Goal: Communication & Community: Share content

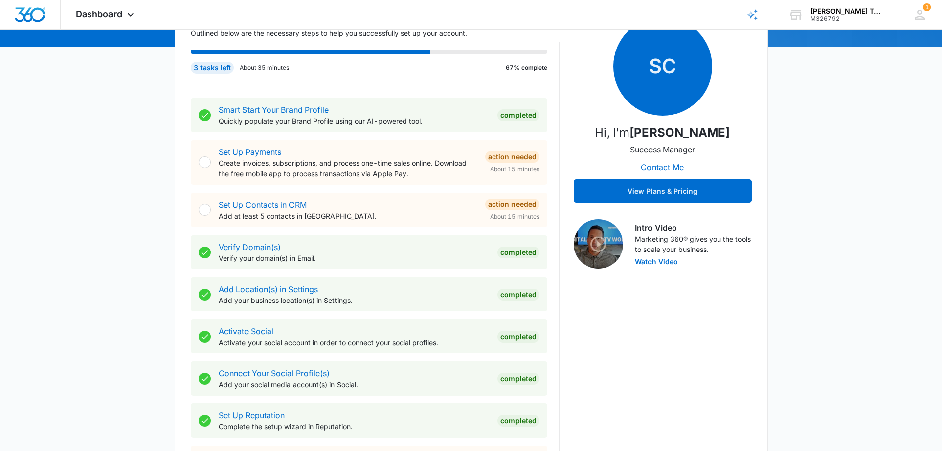
scroll to position [148, 0]
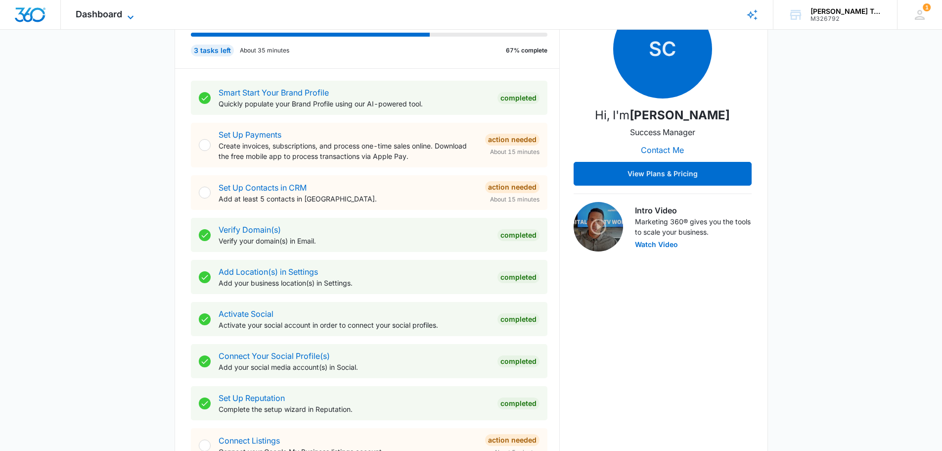
click at [136, 15] on icon at bounding box center [131, 17] width 12 height 12
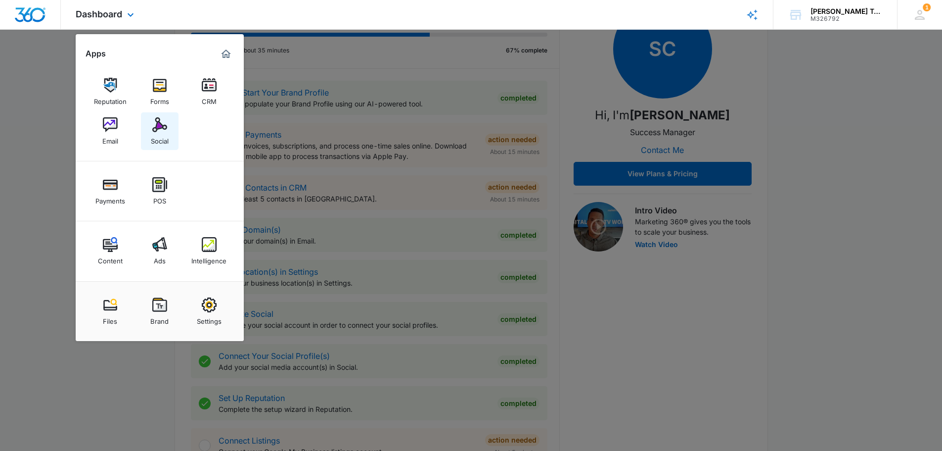
click at [151, 122] on link "Social" at bounding box center [160, 131] width 38 height 38
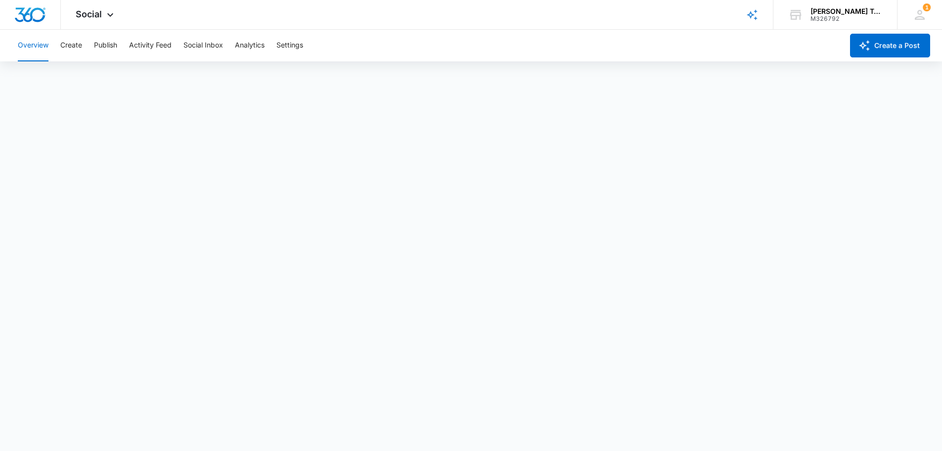
scroll to position [2, 0]
click at [143, 43] on button "Activity Feed" at bounding box center [150, 46] width 43 height 32
click at [244, 44] on button "Analytics" at bounding box center [250, 46] width 30 height 32
click at [39, 40] on button "Overview" at bounding box center [33, 46] width 31 height 32
click at [75, 46] on button "Create" at bounding box center [71, 46] width 22 height 32
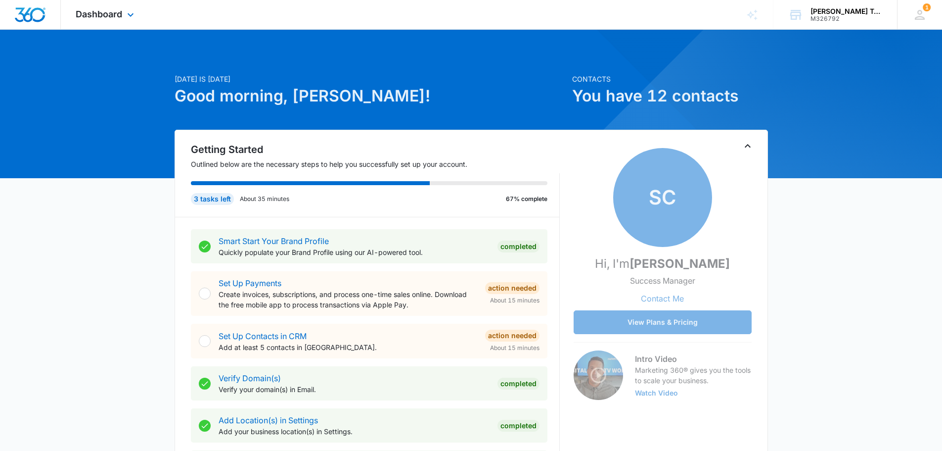
click at [138, 12] on div "Dashboard Apps Reputation Forms CRM Email Social Payments POS Content Ads Intel…" at bounding box center [106, 14] width 91 height 29
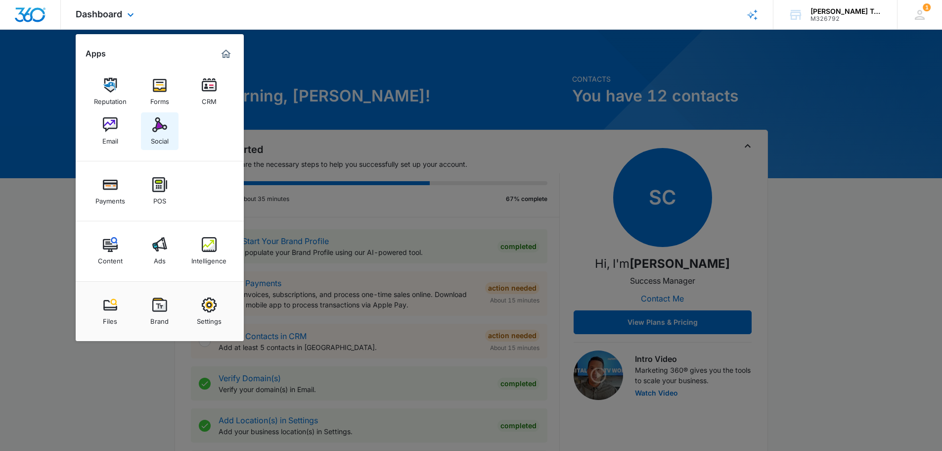
click at [152, 131] on img at bounding box center [159, 124] width 15 height 15
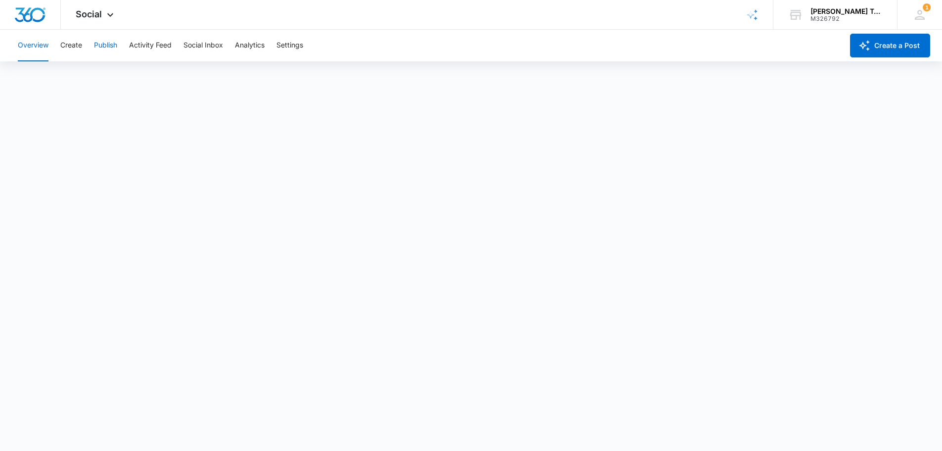
click at [108, 46] on button "Publish" at bounding box center [105, 46] width 23 height 32
